Goal: Find specific page/section: Find specific page/section

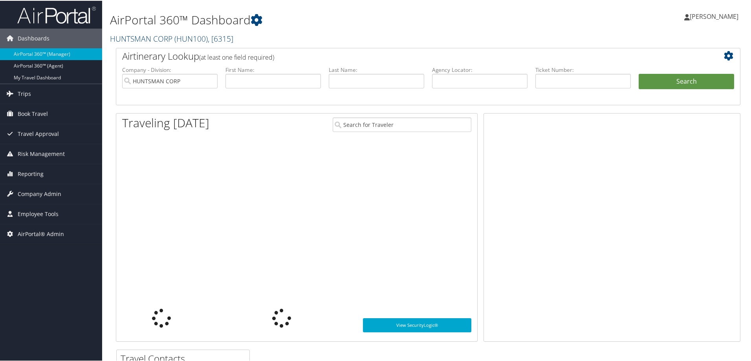
click at [155, 39] on link "HUNTSMAN CORP ( HUN100 ) , [ 6315 ]" at bounding box center [171, 38] width 123 height 11
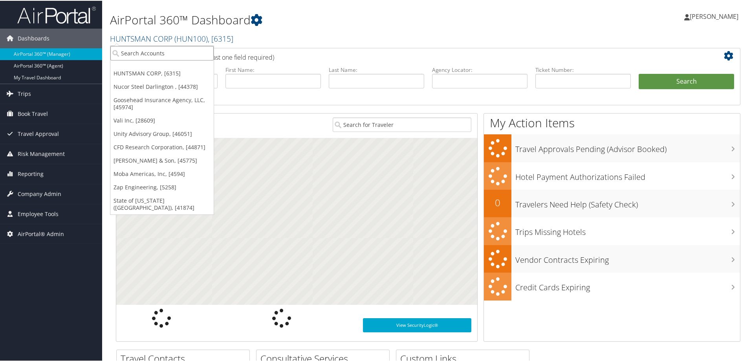
click at [152, 53] on input "search" at bounding box center [161, 52] width 103 height 15
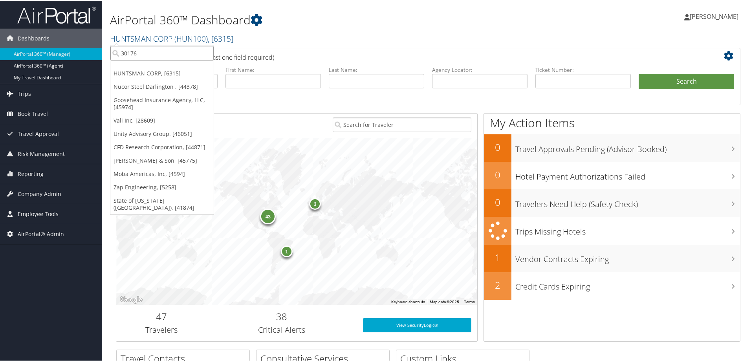
type input "301762"
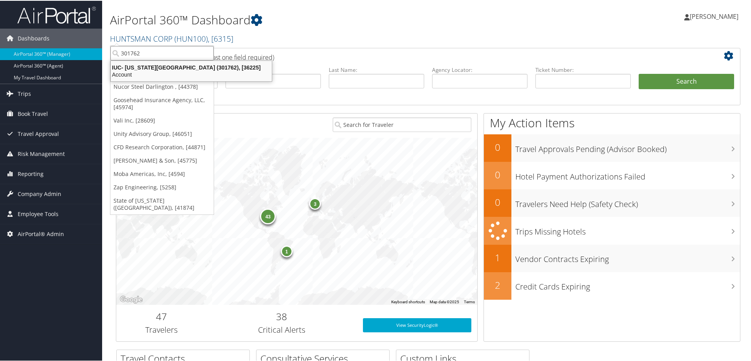
click at [168, 66] on div "IUC- Ohio Wesleyan University (301762), [36225]" at bounding box center [191, 66] width 171 height 7
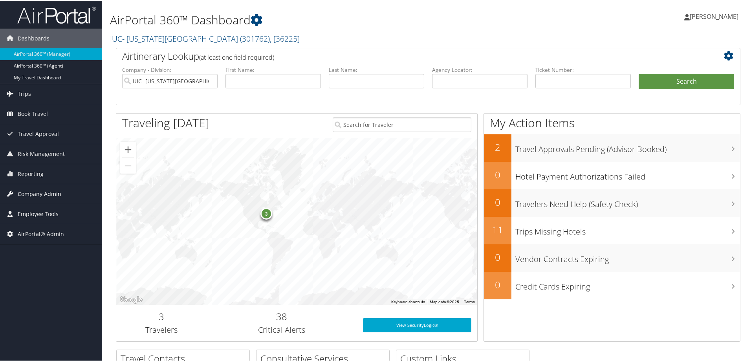
click at [48, 192] on span "Company Admin" at bounding box center [40, 193] width 44 height 20
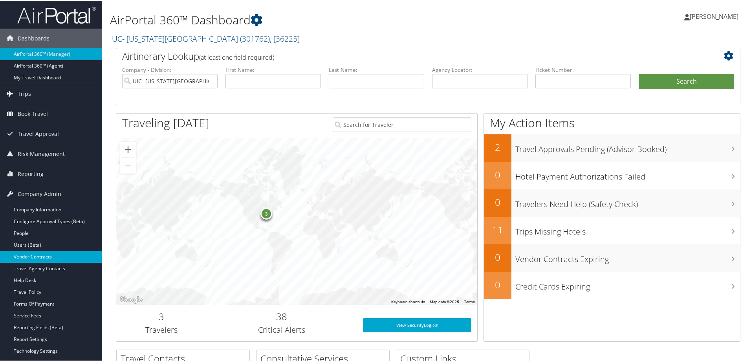
click at [43, 257] on link "Vendor Contracts" at bounding box center [51, 256] width 102 height 12
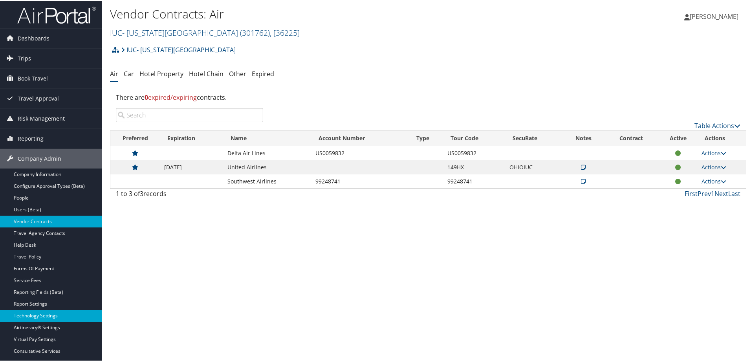
drag, startPoint x: 41, startPoint y: 313, endPoint x: 51, endPoint y: 312, distance: 9.5
click at [41, 313] on link "Technology Settings" at bounding box center [51, 315] width 102 height 12
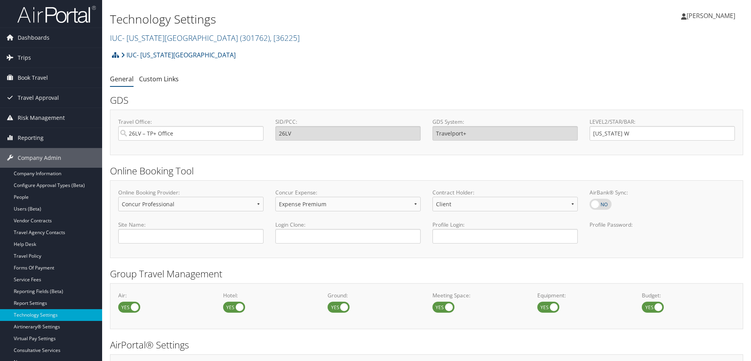
select select "4"
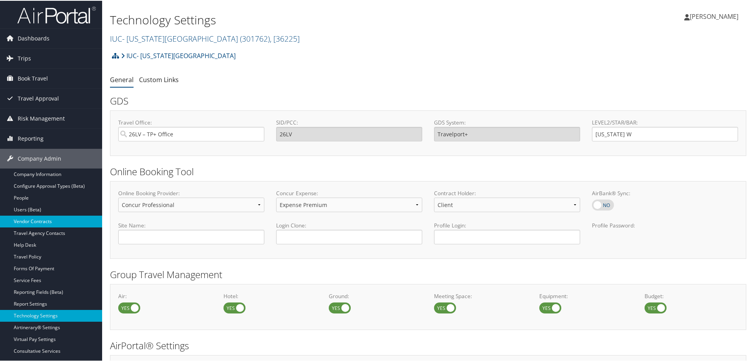
click at [39, 221] on link "Vendor Contracts" at bounding box center [51, 221] width 102 height 12
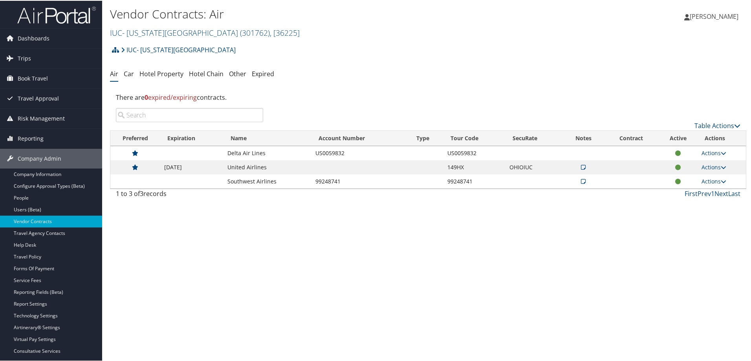
click at [581, 167] on icon at bounding box center [583, 167] width 5 height 6
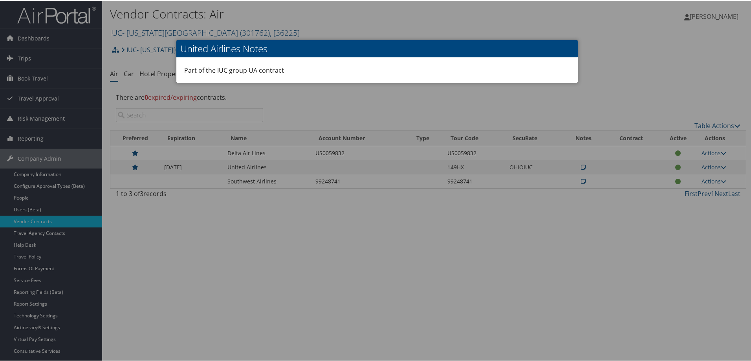
click at [302, 264] on div at bounding box center [377, 180] width 754 height 361
